Goal: Check status

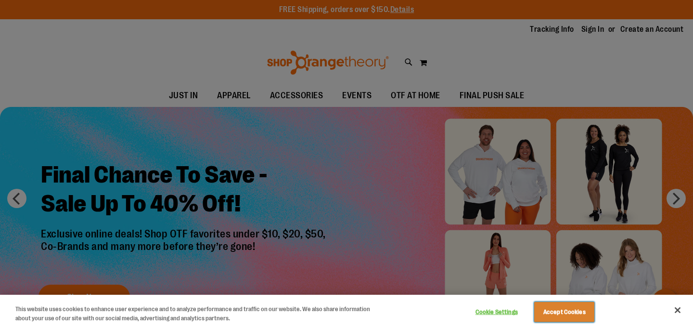
click at [561, 308] on button "Accept Cookies" at bounding box center [564, 312] width 60 height 20
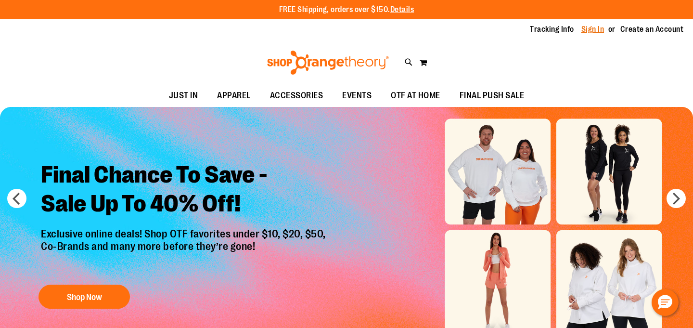
click at [601, 31] on link "Sign In" at bounding box center [593, 29] width 23 height 11
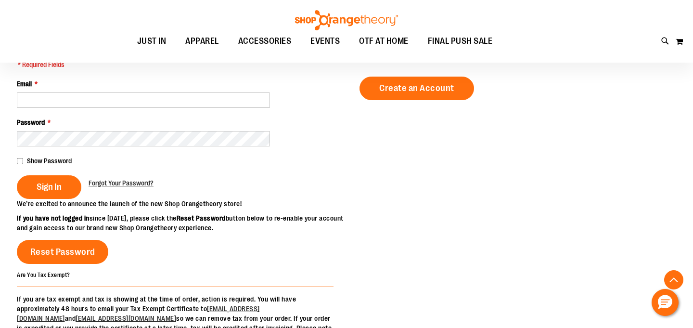
scroll to position [119, 0]
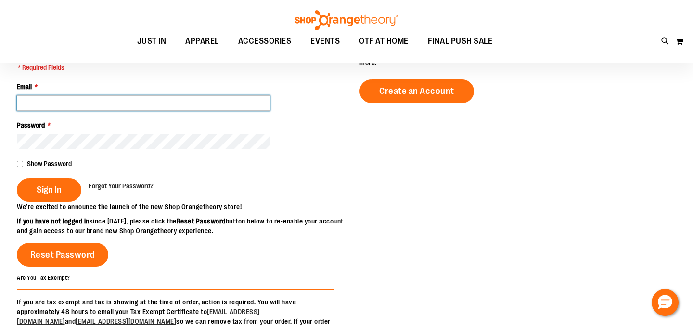
click at [170, 103] on input "Email *" at bounding box center [143, 102] width 253 height 15
type input "**********"
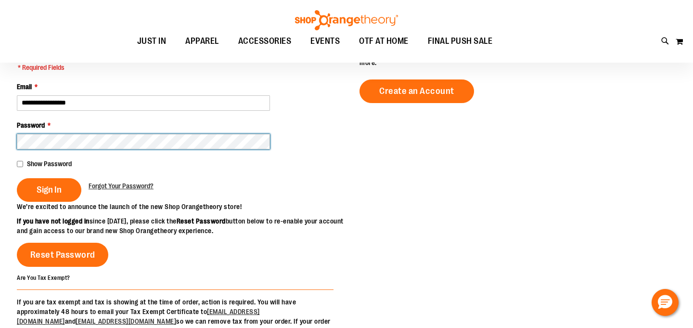
click at [17, 178] on button "Sign In" at bounding box center [49, 190] width 65 height 24
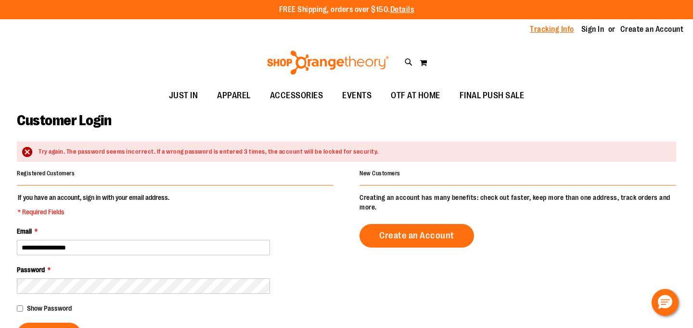
click at [573, 34] on link "Tracking Info" at bounding box center [552, 29] width 44 height 11
